Goal: Check status

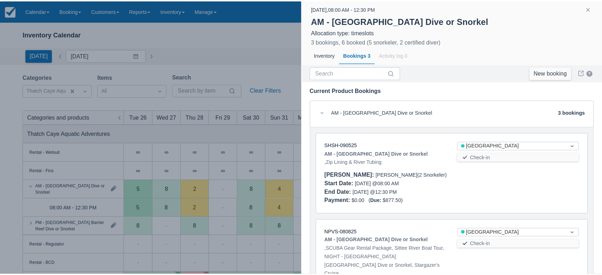
scroll to position [127, 0]
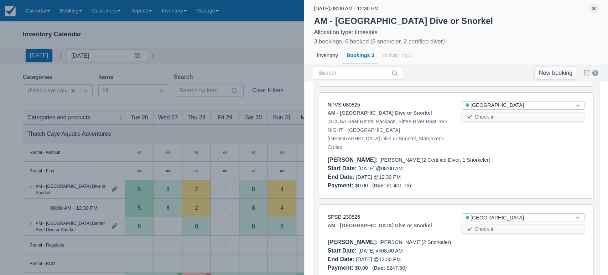
click at [596, 7] on button "button" at bounding box center [593, 8] width 9 height 9
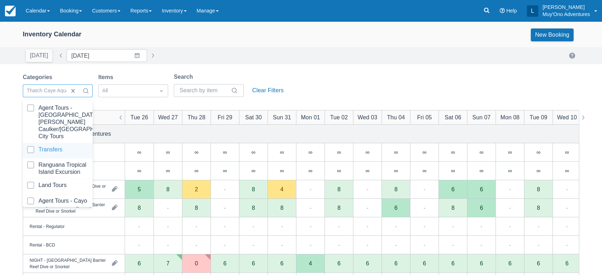
scroll to position [71, 0]
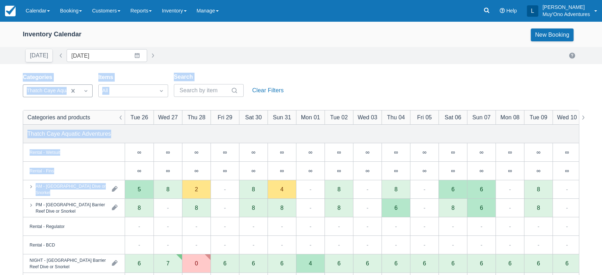
drag, startPoint x: 279, startPoint y: 59, endPoint x: 200, endPoint y: 188, distance: 151.5
click at [200, 188] on div "Inventory Calendar New Booking [DATE] Date [DATE] Navigate forward to interact …" at bounding box center [301, 228] width 602 height 414
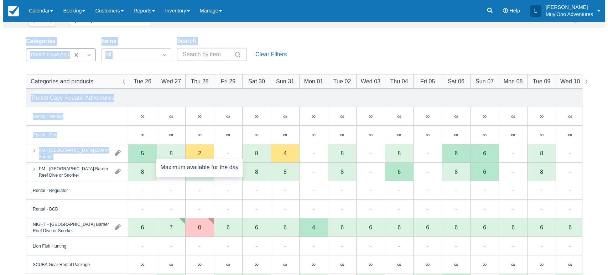
scroll to position [40, 0]
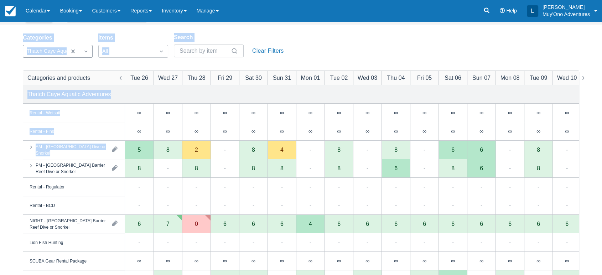
click at [336, 49] on div "Categories Thatch Caye Aquatic Adventures Items All Search Clear Filters" at bounding box center [301, 47] width 556 height 29
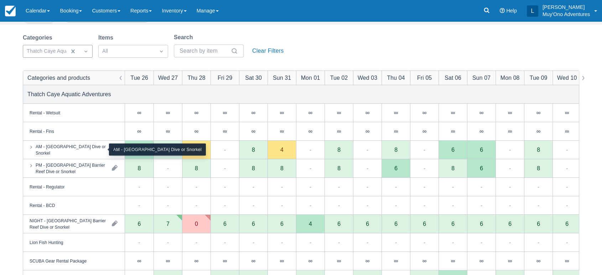
click at [97, 155] on div "AM - [GEOGRAPHIC_DATA] Dive or Snorkel" at bounding box center [71, 149] width 70 height 13
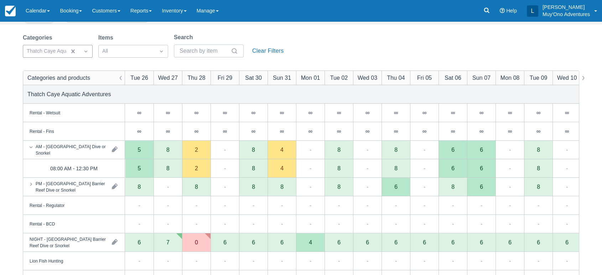
click at [138, 171] on div "5" at bounding box center [139, 168] width 28 height 19
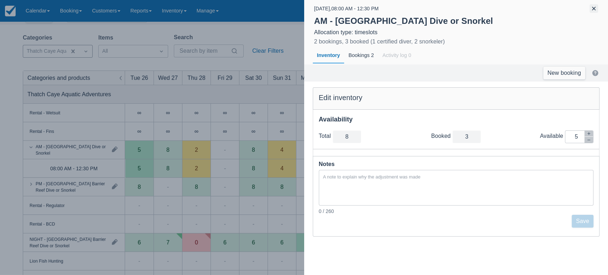
click at [593, 11] on button "button" at bounding box center [593, 8] width 9 height 9
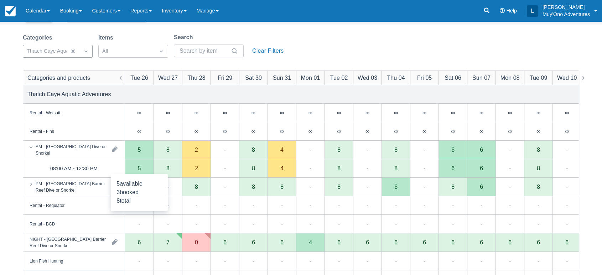
click at [145, 173] on div "5" at bounding box center [139, 168] width 28 height 19
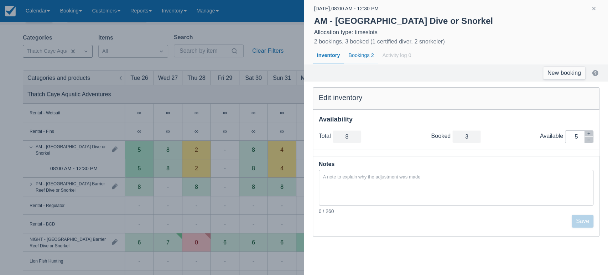
click at [363, 53] on div "Bookings 2" at bounding box center [361, 55] width 34 height 16
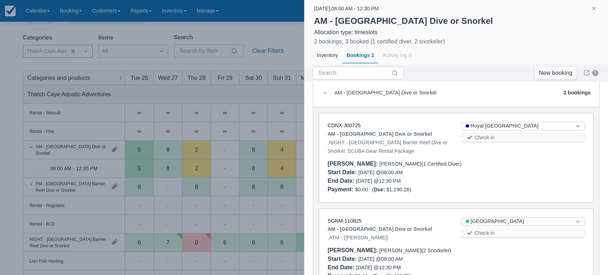
scroll to position [20, 0]
click at [354, 125] on link "CDNX-300725" at bounding box center [344, 125] width 33 height 6
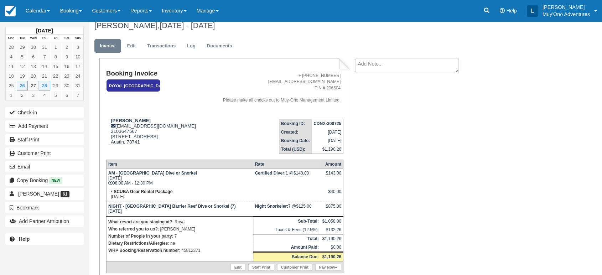
scroll to position [7, 0]
